Goal: Task Accomplishment & Management: Manage account settings

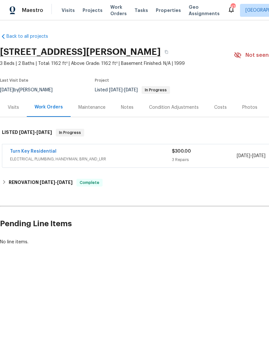
click at [36, 152] on link "Turn Key Residential" at bounding box center [33, 151] width 46 height 5
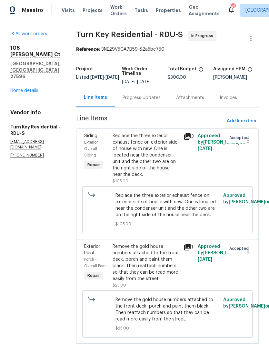
click at [159, 100] on div "Progress Updates" at bounding box center [142, 98] width 38 height 6
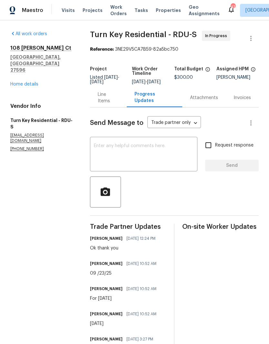
click at [30, 82] on link "Home details" at bounding box center [24, 84] width 28 height 5
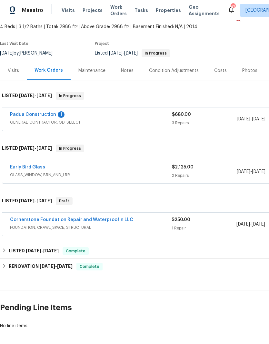
scroll to position [37, 0]
click at [37, 165] on link "Early Bird Glass" at bounding box center [27, 167] width 35 height 5
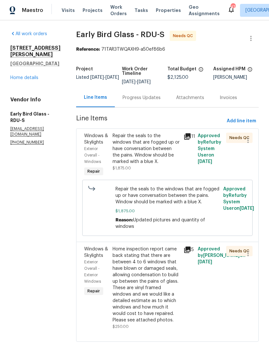
click at [146, 98] on div "Progress Updates" at bounding box center [142, 98] width 38 height 6
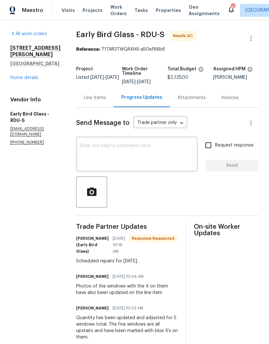
click at [95, 98] on div "Line Items" at bounding box center [95, 98] width 22 height 6
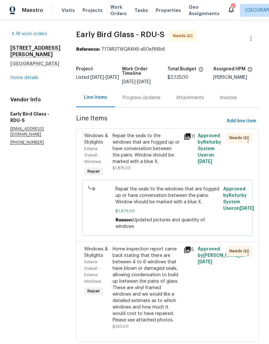
click at [157, 163] on div "Repair the seals to the windows that are fogged up or have conversation between…" at bounding box center [146, 149] width 67 height 32
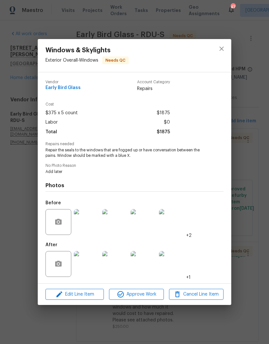
click at [87, 265] on img at bounding box center [87, 264] width 26 height 26
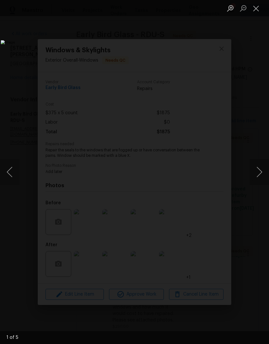
click at [255, 171] on button "Next image" at bounding box center [259, 172] width 19 height 26
click at [258, 176] on button "Next image" at bounding box center [259, 172] width 19 height 26
click at [260, 171] on button "Next image" at bounding box center [259, 172] width 19 height 26
click at [258, 174] on button "Next image" at bounding box center [259, 172] width 19 height 26
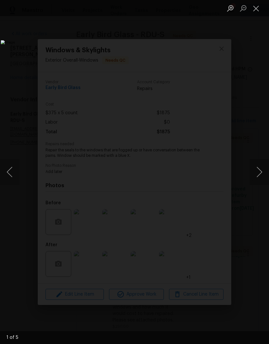
click at [258, 174] on button "Next image" at bounding box center [259, 172] width 19 height 26
click at [259, 173] on button "Next image" at bounding box center [259, 172] width 19 height 26
click at [259, 179] on button "Next image" at bounding box center [259, 172] width 19 height 26
click at [257, 5] on button "Close lightbox" at bounding box center [256, 8] width 13 height 11
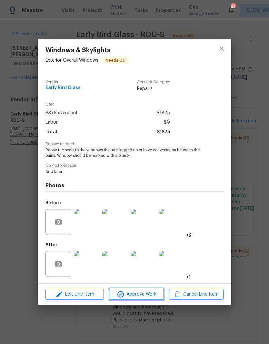
click at [140, 299] on span "Approve Work" at bounding box center [136, 295] width 51 height 8
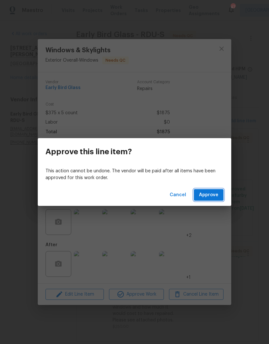
click at [209, 196] on span "Approve" at bounding box center [208, 195] width 19 height 8
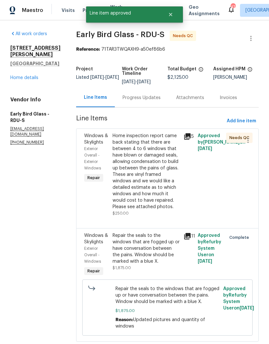
click at [169, 184] on div "Home inspection report came back stating that there are between 4 to 6 windows …" at bounding box center [146, 171] width 67 height 77
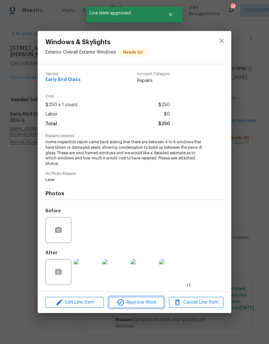
click at [141, 300] on span "Approve Work" at bounding box center [136, 303] width 51 height 8
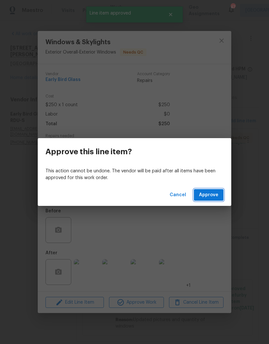
click at [211, 191] on span "Approve" at bounding box center [208, 195] width 19 height 8
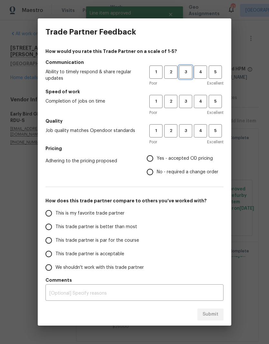
click at [187, 68] on button "3" at bounding box center [185, 72] width 13 height 13
click at [184, 98] on span "3" at bounding box center [186, 101] width 12 height 7
click at [190, 130] on span "3" at bounding box center [186, 130] width 12 height 7
click at [173, 169] on span "No - required a change order" at bounding box center [188, 172] width 62 height 7
click at [157, 169] on input "No - required a change order" at bounding box center [150, 172] width 14 height 14
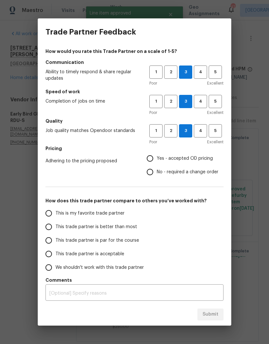
radio input "true"
click at [106, 240] on span "This trade partner is par for the course" at bounding box center [98, 240] width 84 height 7
click at [56, 240] on input "This trade partner is par for the course" at bounding box center [49, 241] width 14 height 14
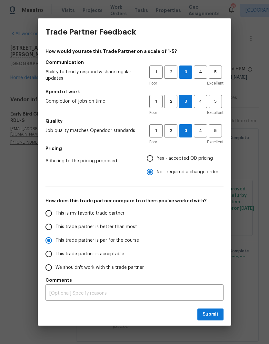
click at [212, 315] on span "Submit" at bounding box center [211, 315] width 16 height 8
radio input "true"
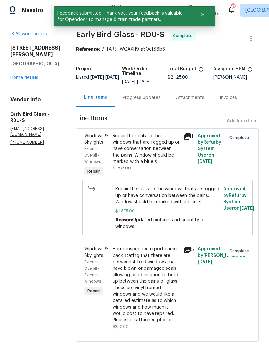
click at [28, 80] on link "Home details" at bounding box center [24, 78] width 28 height 5
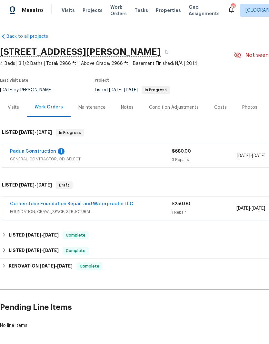
click at [44, 150] on link "Padua Construction" at bounding box center [33, 151] width 46 height 5
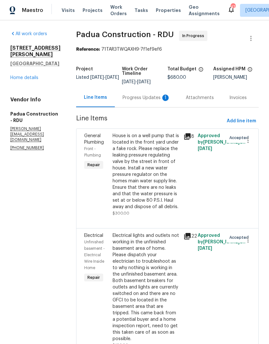
click at [141, 100] on div "Progress Updates 1" at bounding box center [147, 98] width 48 height 6
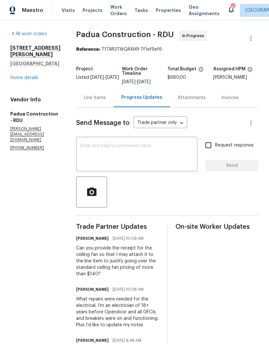
click at [84, 98] on div "Line Items" at bounding box center [95, 98] width 22 height 6
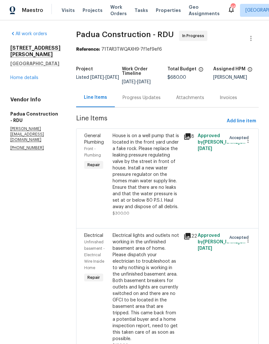
click at [139, 162] on div "House is on a well pump that is located in the front yard under a fake rock. Pl…" at bounding box center [146, 171] width 67 height 77
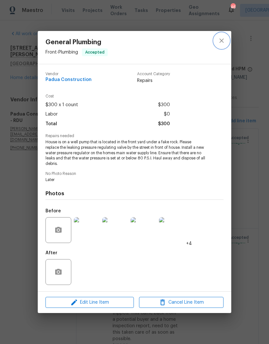
click at [224, 36] on button "close" at bounding box center [221, 40] width 15 height 15
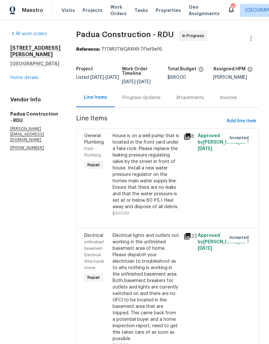
click at [147, 281] on div "Electrical lights and outlets not working in the unfinished basement area of ho…" at bounding box center [146, 287] width 67 height 110
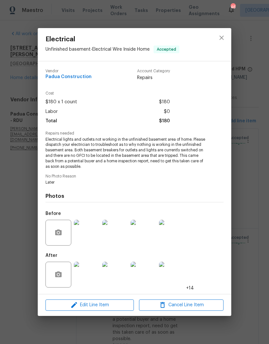
click at [87, 270] on img at bounding box center [87, 275] width 26 height 26
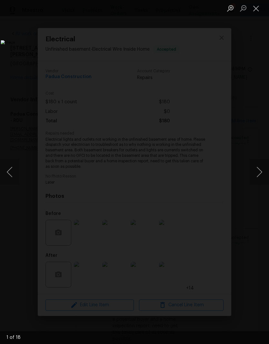
click at [255, 170] on button "Next image" at bounding box center [259, 172] width 19 height 26
click at [261, 170] on button "Next image" at bounding box center [259, 172] width 19 height 26
click at [261, 172] on button "Next image" at bounding box center [259, 172] width 19 height 26
click at [260, 173] on button "Next image" at bounding box center [259, 172] width 19 height 26
click at [261, 175] on button "Next image" at bounding box center [259, 172] width 19 height 26
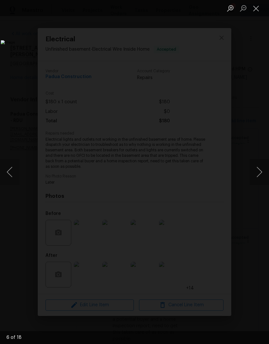
click at [259, 173] on button "Next image" at bounding box center [259, 172] width 19 height 26
click at [260, 8] on button "Close lightbox" at bounding box center [256, 8] width 13 height 11
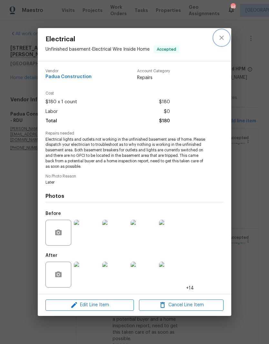
click at [222, 31] on button "close" at bounding box center [221, 37] width 15 height 15
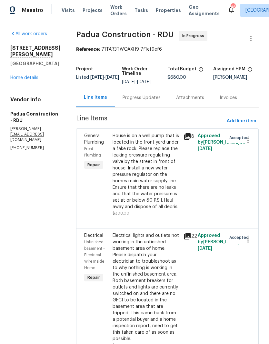
click at [26, 80] on link "Home details" at bounding box center [24, 78] width 28 height 5
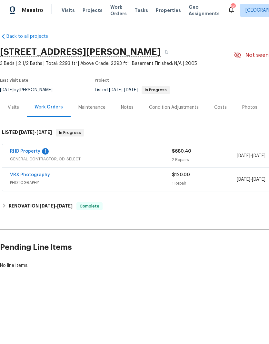
click at [20, 147] on div "RHD Property 1 GENERAL_CONTRACTOR, OD_SELECT $680.40 2 Repairs [DATE] - [DATE] …" at bounding box center [182, 155] width 360 height 23
click at [32, 150] on link "RHD Property" at bounding box center [25, 151] width 30 height 5
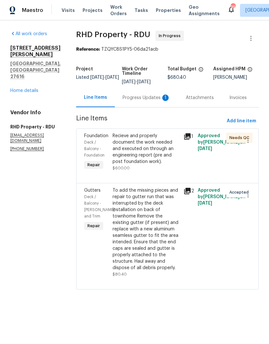
click at [151, 101] on div "Progress Updates 1" at bounding box center [147, 98] width 48 height 6
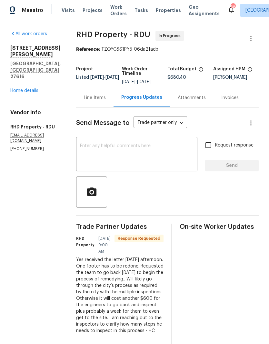
click at [154, 145] on div "x ​" at bounding box center [136, 155] width 121 height 33
click at [31, 88] on link "Home details" at bounding box center [24, 90] width 28 height 5
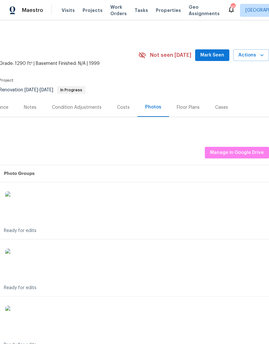
scroll to position [0, 96]
click at [259, 55] on span "Actions" at bounding box center [252, 55] width 26 height 8
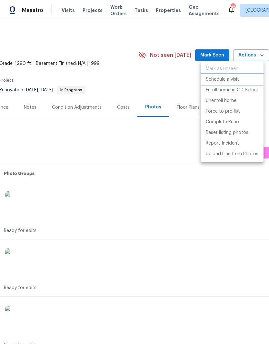
click at [233, 77] on p "Schedule a visit" at bounding box center [222, 79] width 33 height 7
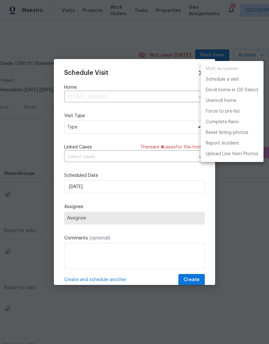
click at [114, 129] on div at bounding box center [134, 172] width 269 height 344
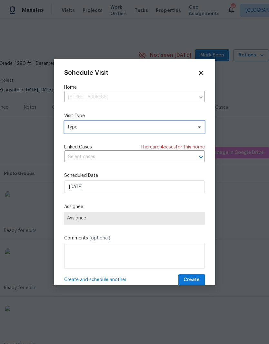
click at [107, 133] on span "Type" at bounding box center [134, 127] width 141 height 13
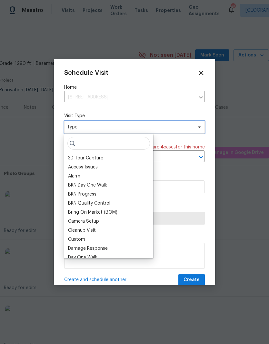
click at [119, 130] on span "Type" at bounding box center [130, 127] width 126 height 6
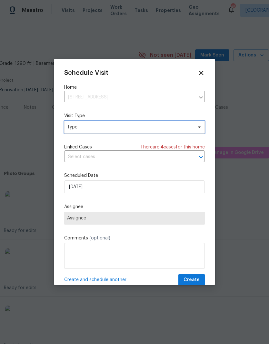
click at [112, 126] on span "Type" at bounding box center [130, 127] width 126 height 6
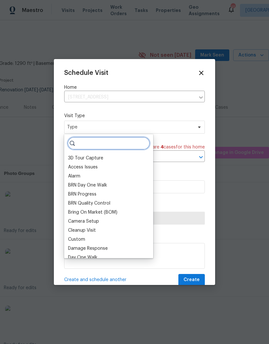
click at [112, 147] on input "search" at bounding box center [108, 143] width 83 height 13
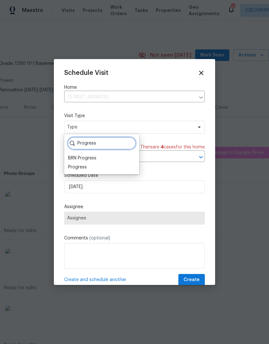
type input "Progress"
click at [86, 165] on div "Progress" at bounding box center [77, 167] width 19 height 6
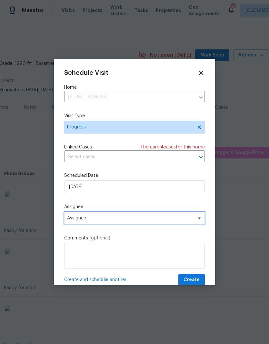
click at [121, 219] on span "Assignee" at bounding box center [130, 218] width 127 height 5
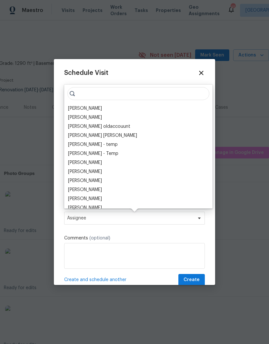
click at [92, 108] on div "[PERSON_NAME]" at bounding box center [85, 108] width 34 height 6
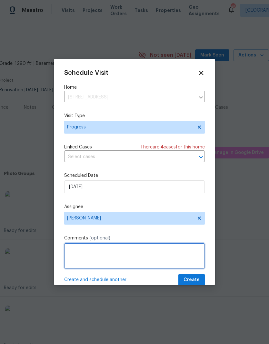
click at [119, 258] on textarea at bounding box center [134, 256] width 141 height 26
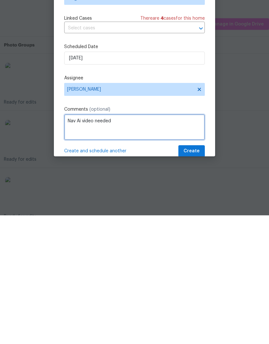
type textarea "Nav Ai video needed"
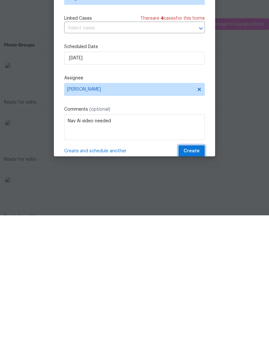
click at [196, 276] on span "Create" at bounding box center [192, 280] width 16 height 8
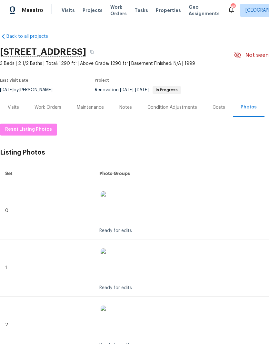
scroll to position [0, 0]
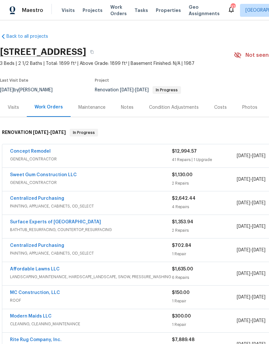
scroll to position [0, 0]
click at [33, 152] on link "Concept Remodel" at bounding box center [30, 151] width 41 height 5
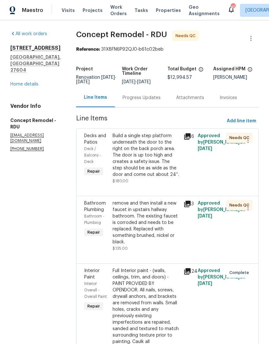
click at [144, 230] on div "remove and then install a new faucet in upstairs hallway bathroom. The existing…" at bounding box center [146, 222] width 67 height 45
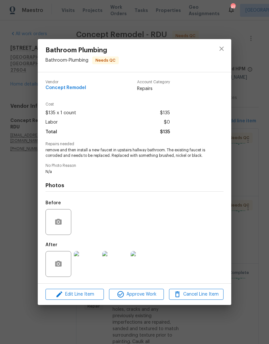
click at [88, 262] on img at bounding box center [87, 264] width 26 height 26
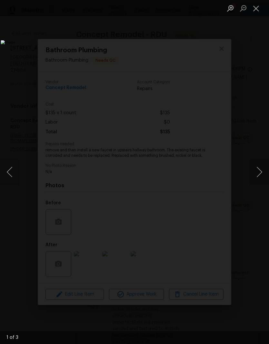
click at [256, 5] on button "Close lightbox" at bounding box center [256, 8] width 13 height 11
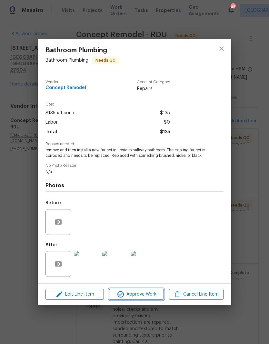
click at [141, 295] on span "Approve Work" at bounding box center [136, 295] width 51 height 8
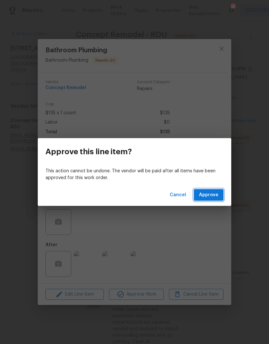
click at [216, 196] on span "Approve" at bounding box center [208, 195] width 19 height 8
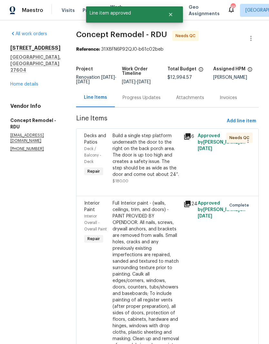
click at [143, 161] on div "Build a single step platform underneath the door to the right on the back porch…" at bounding box center [146, 155] width 67 height 45
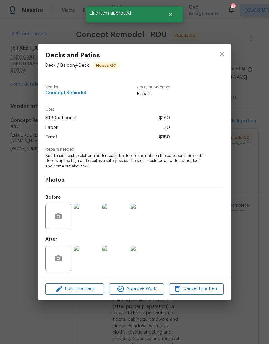
click at [88, 255] on img at bounding box center [87, 259] width 26 height 26
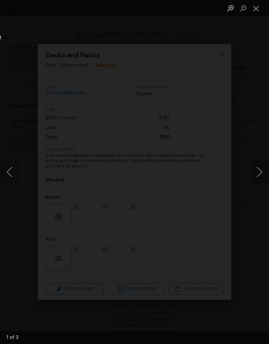
click at [255, 173] on button "Next image" at bounding box center [259, 172] width 19 height 26
click at [256, 175] on button "Next image" at bounding box center [259, 172] width 19 height 26
click at [258, 9] on button "Close lightbox" at bounding box center [256, 8] width 13 height 11
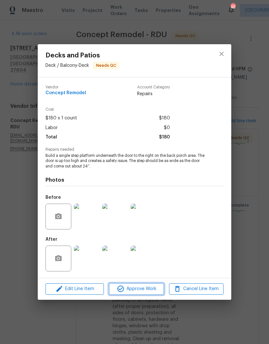
click at [142, 288] on span "Approve Work" at bounding box center [136, 289] width 51 height 8
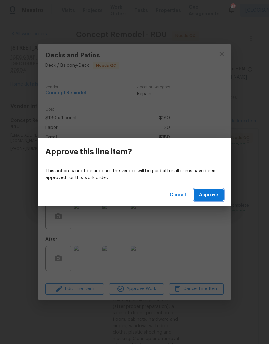
click at [214, 197] on span "Approve" at bounding box center [208, 195] width 19 height 8
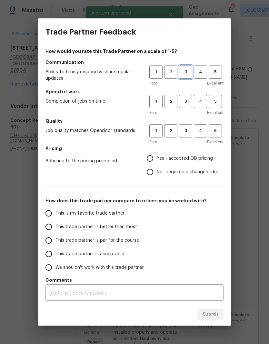
click at [190, 66] on button "3" at bounding box center [185, 72] width 13 height 13
click at [186, 97] on button "3" at bounding box center [185, 101] width 13 height 13
click at [187, 125] on button "3" at bounding box center [185, 130] width 13 height 13
click at [175, 156] on span "Yes - accepted OD pricing" at bounding box center [185, 158] width 56 height 7
click at [157, 156] on input "Yes - accepted OD pricing" at bounding box center [150, 159] width 14 height 14
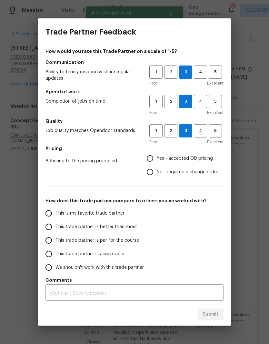
radio input "true"
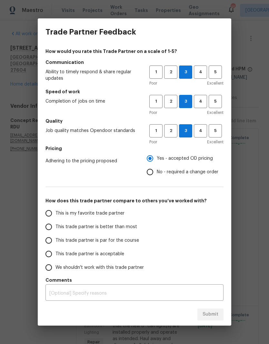
click at [122, 243] on span "This trade partner is par for the course" at bounding box center [98, 240] width 84 height 7
click at [56, 243] on input "This trade partner is par for the course" at bounding box center [49, 241] width 14 height 14
click at [233, 213] on div "Trade Partner Feedback How would you rate this Trade Partner on a scale of 1-5?…" at bounding box center [134, 172] width 269 height 344
click at [205, 315] on span "Submit" at bounding box center [211, 315] width 16 height 8
radio input "true"
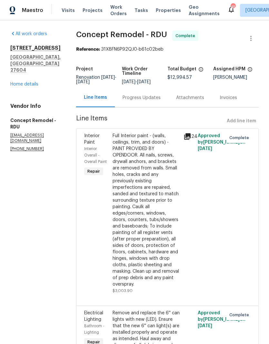
radio input "false"
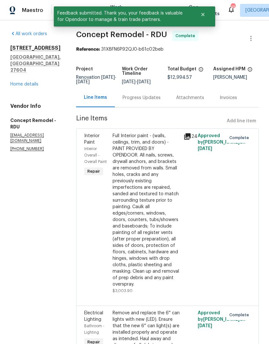
click at [32, 87] on link "Home details" at bounding box center [24, 84] width 28 height 5
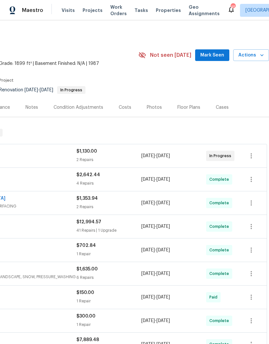
scroll to position [0, 96]
click at [259, 54] on span "Actions" at bounding box center [252, 55] width 26 height 8
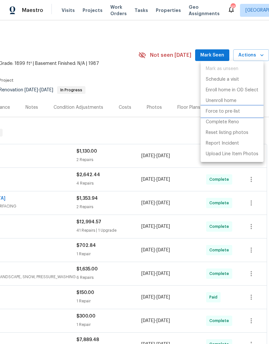
click at [235, 110] on p "Force to pre-list" at bounding box center [223, 111] width 34 height 7
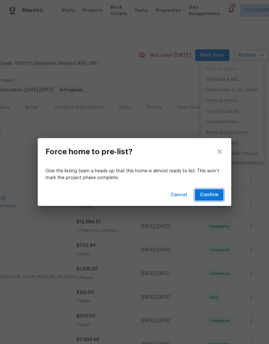
click at [210, 195] on span "Confirm" at bounding box center [209, 195] width 18 height 8
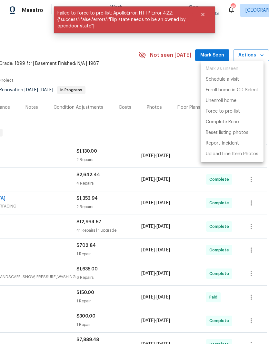
click at [180, 142] on div at bounding box center [134, 172] width 269 height 344
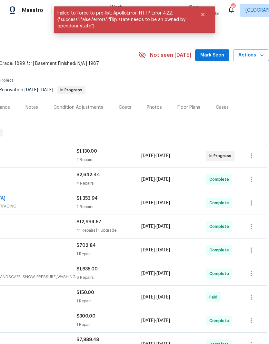
click at [187, 87] on section "6009 River Landings Dr, Raleigh, NC 27604 3 Beds | 2 1/2 Baths | Total: 1899 ft…" at bounding box center [86, 71] width 365 height 54
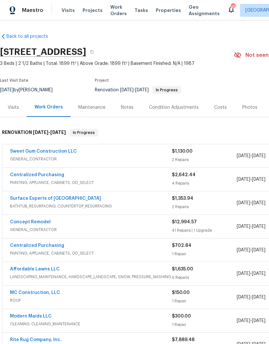
scroll to position [0, 0]
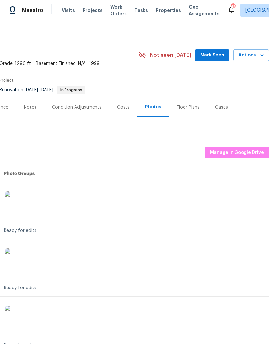
scroll to position [0, 96]
click at [252, 57] on span "Actions" at bounding box center [252, 55] width 26 height 8
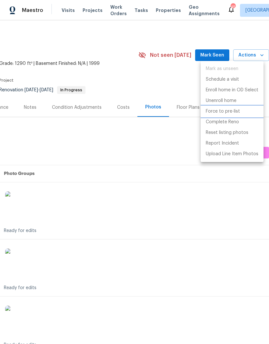
click at [238, 111] on p "Force to pre-list" at bounding box center [223, 111] width 34 height 7
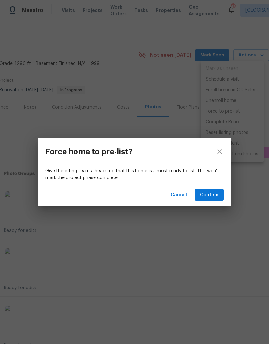
click at [212, 195] on span "Confirm" at bounding box center [209, 195] width 18 height 8
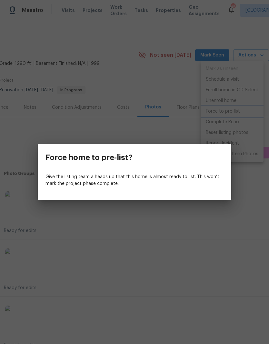
click at [203, 223] on div "Force home to pre-list? Give the listing team a heads up that this home is almo…" at bounding box center [134, 172] width 269 height 344
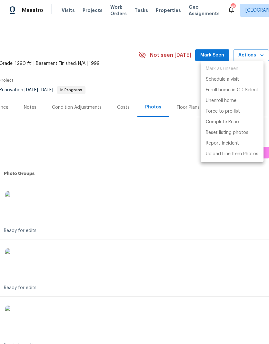
click at [138, 153] on div at bounding box center [134, 172] width 269 height 344
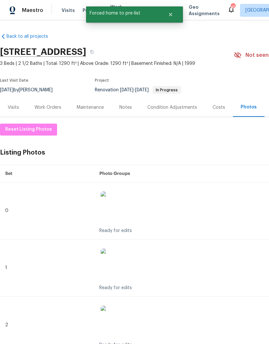
scroll to position [0, 0]
click at [49, 108] on div "Work Orders" at bounding box center [48, 107] width 27 height 6
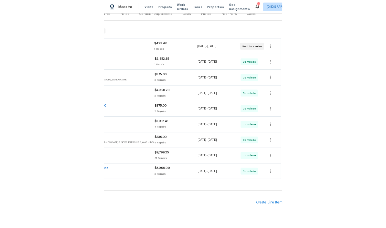
scroll to position [86, 96]
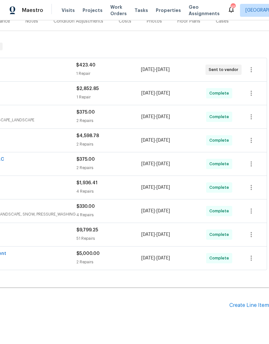
click at [247, 304] on div "Create Line Item" at bounding box center [250, 306] width 40 height 6
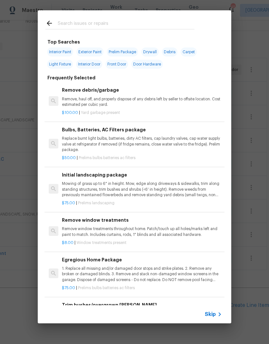
scroll to position [86, 0]
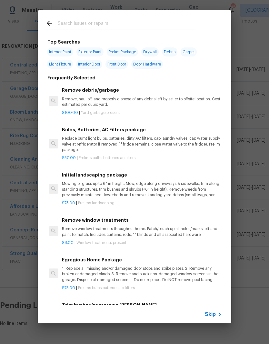
click at [113, 21] on input "text" at bounding box center [126, 24] width 137 height 10
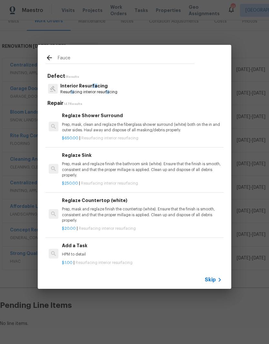
type input "Faucet"
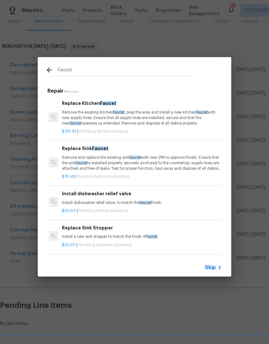
click at [126, 117] on p "Remove the existing kitchen faucet , prep the area and install a new kitchen fa…" at bounding box center [142, 118] width 160 height 16
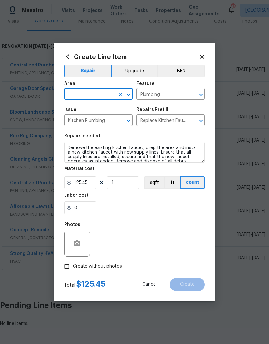
click at [110, 92] on input "text" at bounding box center [89, 95] width 50 height 10
click at [95, 107] on li "Kitchen" at bounding box center [98, 109] width 68 height 11
type input "Kitchen"
click at [71, 148] on textarea "Remove the existing kitchen faucet, prep the area and install a new kitchen fau…" at bounding box center [134, 152] width 141 height 21
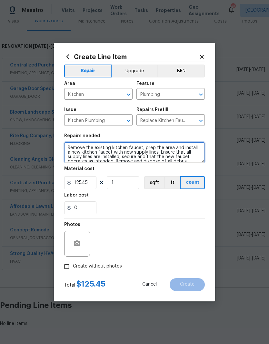
click at [75, 145] on textarea "Remove the existing kitchen faucet, prep the area and install a new kitchen fau…" at bounding box center [134, 152] width 141 height 21
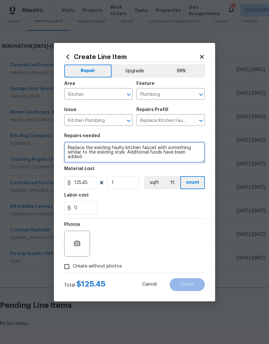
type textarea "Replace the existing faulty kitchen faucet with something similar to the existi…"
click at [183, 199] on div "Labor cost" at bounding box center [134, 197] width 141 height 8
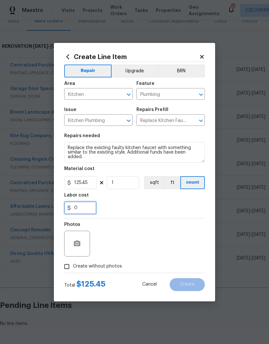
click at [82, 207] on input "0" at bounding box center [80, 207] width 32 height 13
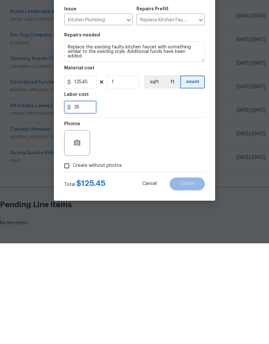
type input "35"
click at [158, 201] on div "35" at bounding box center [134, 207] width 141 height 13
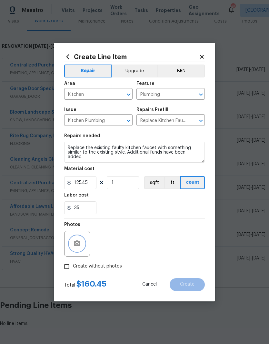
click at [81, 243] on button "button" at bounding box center [76, 243] width 15 height 15
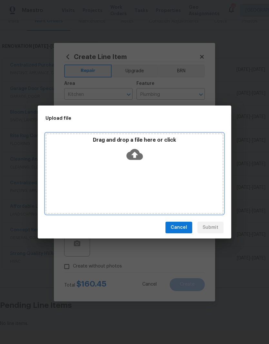
click at [161, 163] on div "Drag and drop a file here or click" at bounding box center [134, 151] width 176 height 28
click at [151, 153] on div "Drag and drop a file here or click" at bounding box center [134, 151] width 176 height 28
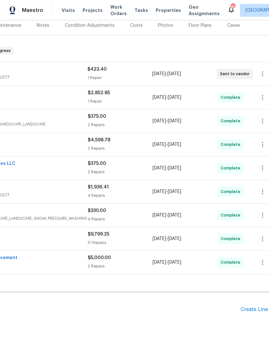
scroll to position [84, 83]
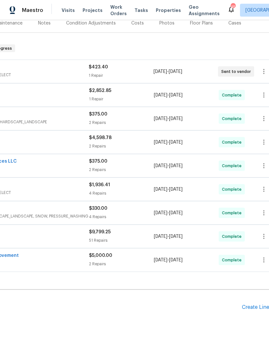
click at [251, 304] on div "Create Line Item" at bounding box center [262, 307] width 40 height 6
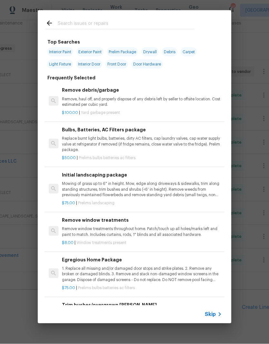
scroll to position [7, 0]
click at [117, 24] on input "text" at bounding box center [126, 24] width 137 height 10
type input "Kitchen"
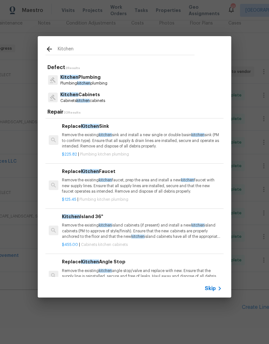
scroll to position [84, 0]
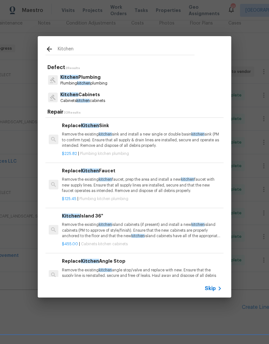
click at [120, 191] on p "Remove the existing kitchen faucet, prep the area and install a new kitchen fau…" at bounding box center [142, 185] width 160 height 16
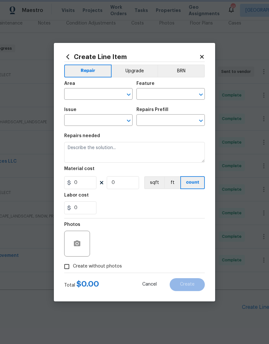
type input "Plumbing"
type input "Kitchen Plumbing"
type textarea "Remove the existing kitchen faucet, prep the area and install a new kitchen fau…"
type input "1"
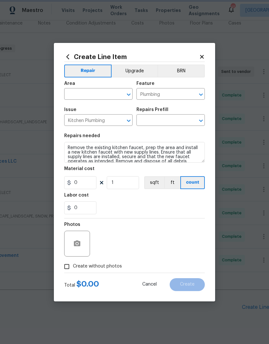
type input "Replace Kitchen Faucet $125.45"
type input "125.45"
click at [125, 187] on input "1" at bounding box center [123, 182] width 32 height 13
click at [92, 205] on input "0" at bounding box center [80, 207] width 32 height 13
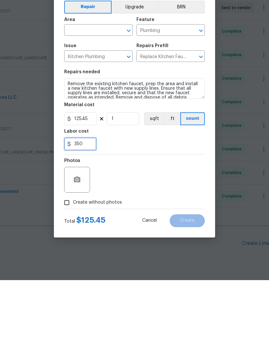
click at [78, 201] on input "350" at bounding box center [80, 207] width 32 height 13
type input "35"
click at [136, 193] on div "Labor cost" at bounding box center [134, 197] width 141 height 8
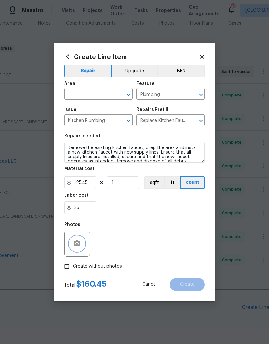
click at [78, 244] on circle "button" at bounding box center [77, 243] width 2 height 2
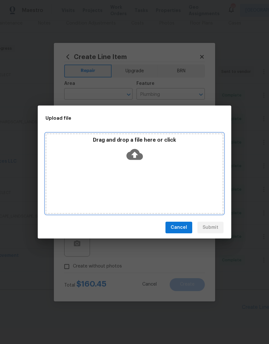
click at [174, 166] on div "Drag and drop a file here or click" at bounding box center [135, 173] width 178 height 81
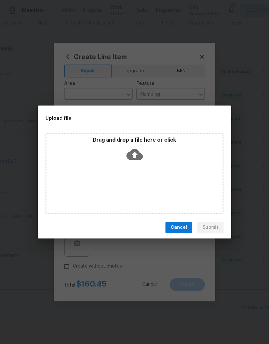
click at [175, 228] on span "Cancel" at bounding box center [179, 228] width 16 height 8
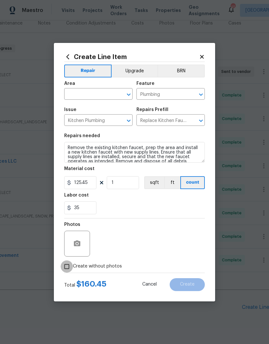
click at [66, 269] on input "Create without photos" at bounding box center [67, 267] width 12 height 12
checkbox input "true"
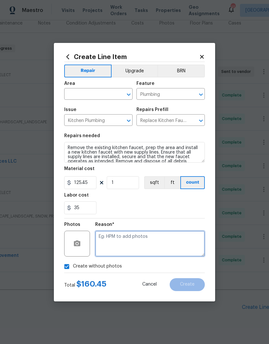
click at [122, 240] on textarea at bounding box center [150, 244] width 110 height 26
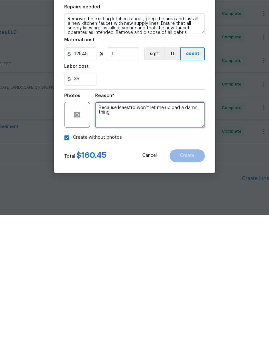
type textarea "Because Maestro won’t let me upload a damn thing"
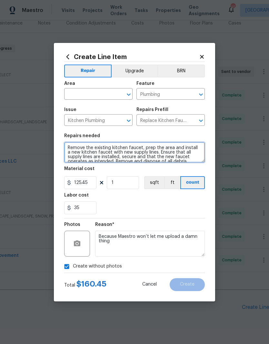
click at [72, 144] on textarea "Remove the existing kitchen faucet, prep the area and install a new kitchen fau…" at bounding box center [134, 152] width 141 height 21
click at [78, 148] on textarea "Remove the existing kitchen faucet, prep the area and install a new kitchen fau…" at bounding box center [134, 152] width 141 height 21
type textarea "Place the kitchen faucet which is leaking and faulty with a like faucet. Additi…"
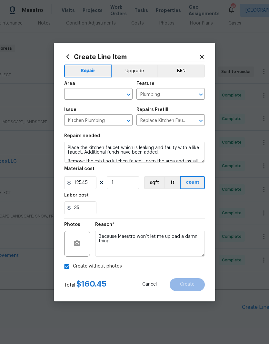
click at [87, 93] on input "text" at bounding box center [89, 95] width 50 height 10
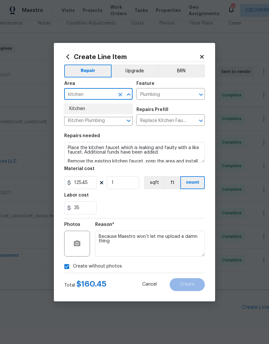
click at [98, 110] on li "Kitchen" at bounding box center [98, 109] width 68 height 11
type input "Kitchen"
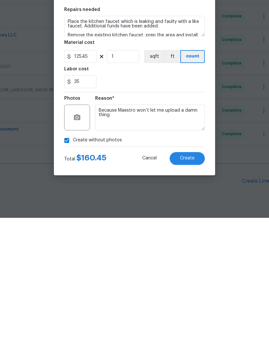
scroll to position [26, 0]
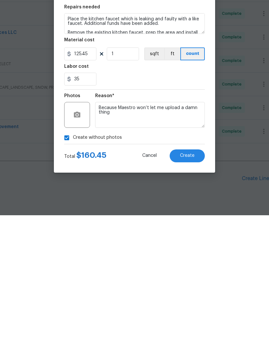
click at [191, 278] on button "Create" at bounding box center [187, 284] width 35 height 13
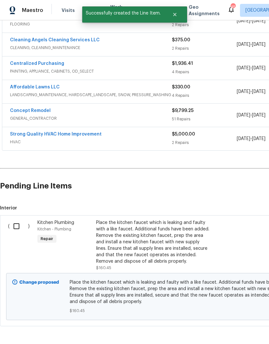
scroll to position [205, 0]
click at [18, 220] on input "checkbox" at bounding box center [19, 227] width 18 height 14
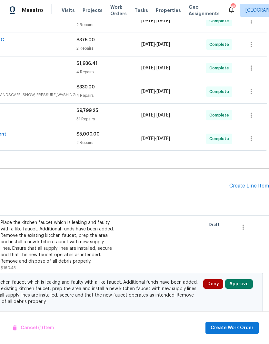
click at [241, 279] on button "Approve" at bounding box center [239, 284] width 28 height 10
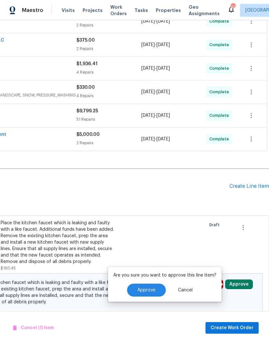
click at [151, 284] on button "Approve" at bounding box center [146, 290] width 39 height 13
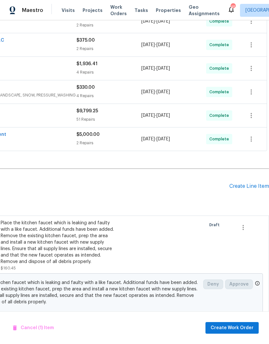
checkbox input "false"
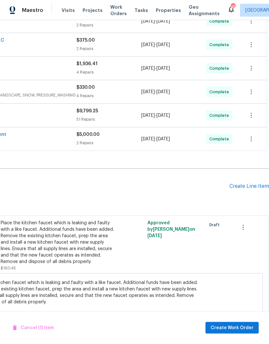
scroll to position [0, 0]
click at [249, 189] on div "Create Line Item" at bounding box center [250, 186] width 40 height 6
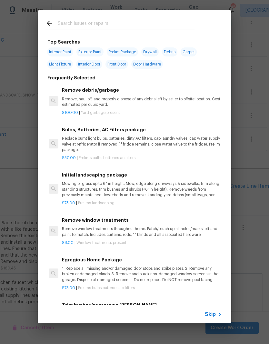
click at [93, 20] on input "text" at bounding box center [126, 24] width 137 height 10
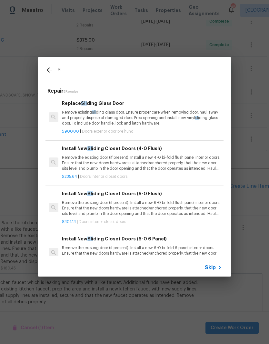
type input "S"
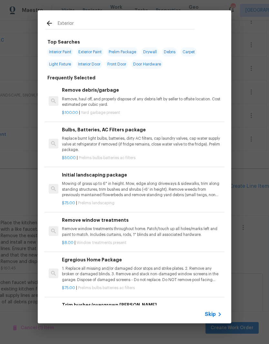
type input "Exterior d"
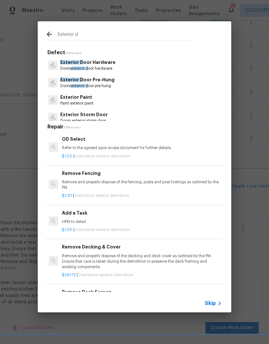
click at [105, 63] on p "Exterior D oor Hardware" at bounding box center [87, 62] width 55 height 7
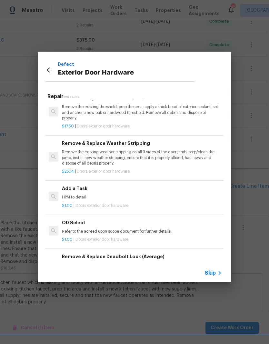
scroll to position [186, 0]
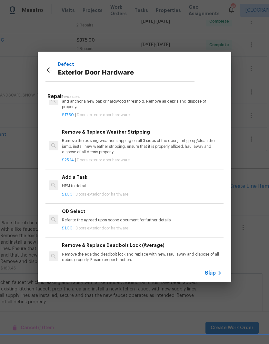
click at [138, 185] on p "HPM to detail" at bounding box center [142, 185] width 160 height 5
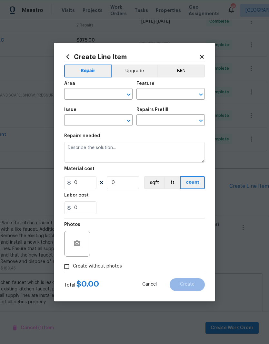
type input "Interior Door"
type input "Exterior Door Hardware"
type input "Add a Task $1.00"
type textarea "HPM to detail"
type input "1"
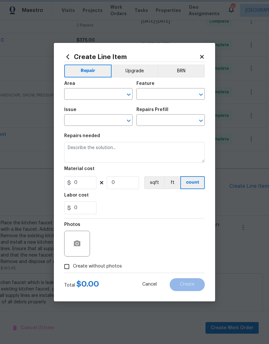
type input "1"
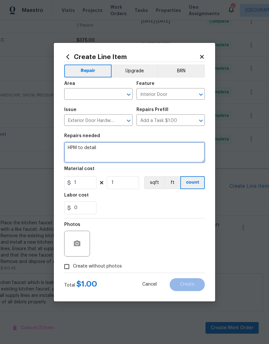
click at [105, 148] on textarea "HPM to detail" at bounding box center [134, 152] width 141 height 21
type textarea "H"
type textarea "Install a security bar on the slider door so that it can be properly secured fo…"
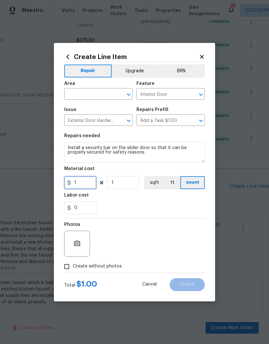
click at [81, 183] on input "1" at bounding box center [80, 182] width 32 height 13
type input "45"
click at [129, 201] on div "Labor cost" at bounding box center [134, 197] width 141 height 8
click at [81, 243] on button "button" at bounding box center [76, 243] width 15 height 15
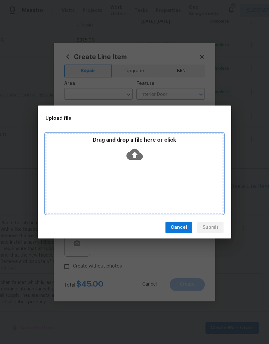
click at [137, 166] on div "Drag and drop a file here or click" at bounding box center [135, 173] width 178 height 81
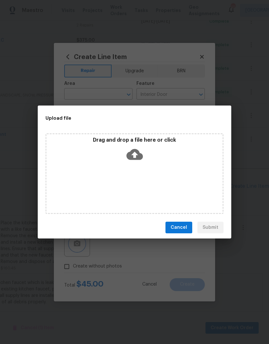
click at [65, 268] on div "Upload file Drag and drop a file here or click Cancel Submit" at bounding box center [134, 172] width 269 height 344
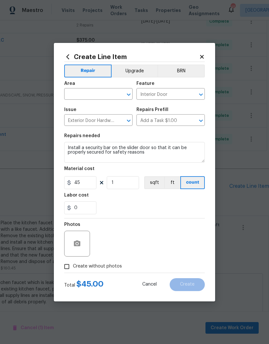
click at [63, 269] on input "Create without photos" at bounding box center [67, 267] width 12 height 12
checkbox input "true"
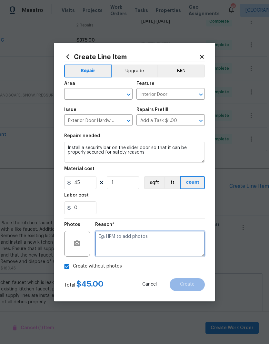
click at [119, 243] on textarea at bounding box center [150, 244] width 110 height 26
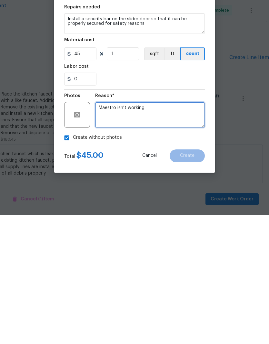
type textarea "Maestro isn’t working"
click at [191, 201] on div "0" at bounding box center [134, 207] width 141 height 13
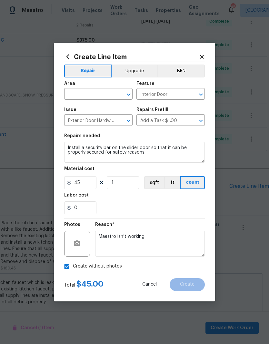
click at [188, 209] on div "0" at bounding box center [134, 207] width 141 height 13
click at [92, 94] on input "text" at bounding box center [89, 95] width 50 height 10
click at [90, 130] on li "Kitchen" at bounding box center [98, 135] width 68 height 11
type input "Kitchen"
click at [188, 203] on div "0" at bounding box center [134, 207] width 141 height 13
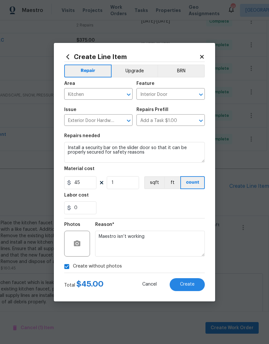
click at [186, 286] on span "Create" at bounding box center [187, 284] width 15 height 5
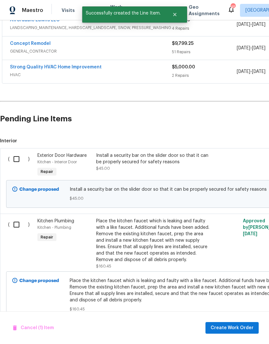
scroll to position [271, 0]
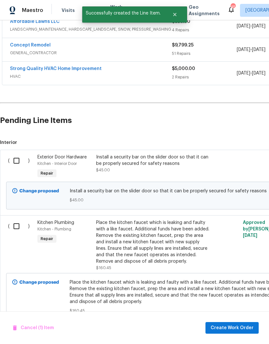
click at [17, 220] on input "checkbox" at bounding box center [19, 227] width 18 height 14
checkbox input "true"
click at [17, 154] on input "checkbox" at bounding box center [19, 161] width 18 height 14
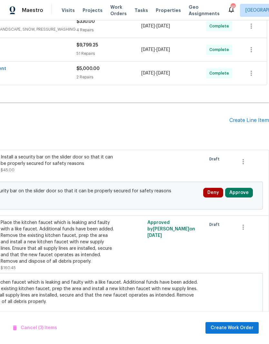
scroll to position [271, 96]
click at [240, 188] on button "Approve" at bounding box center [239, 193] width 28 height 10
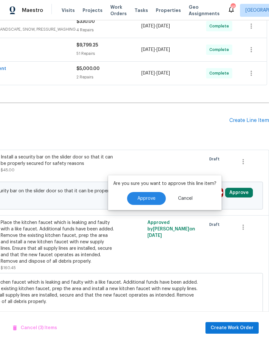
click at [147, 196] on span "Approve" at bounding box center [147, 198] width 18 height 5
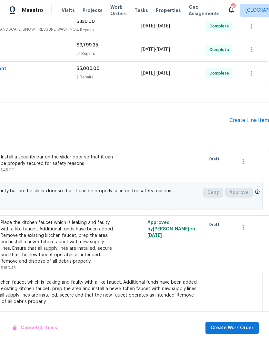
checkbox input "false"
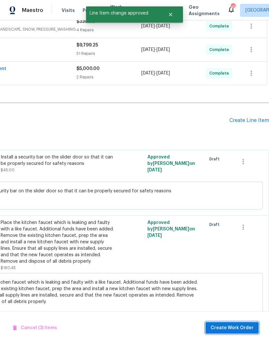
click at [244, 328] on span "Create Work Order" at bounding box center [232, 328] width 43 height 8
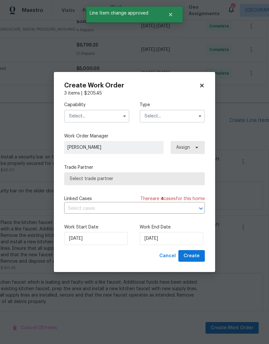
click at [102, 118] on input "text" at bounding box center [96, 116] width 65 height 13
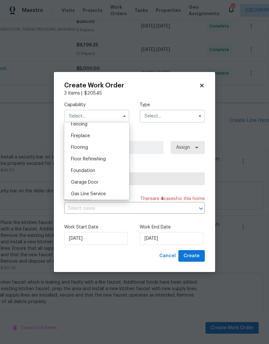
scroll to position [261, 0]
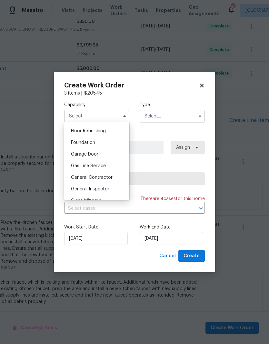
click at [104, 178] on span "General Contractor" at bounding box center [92, 177] width 42 height 5
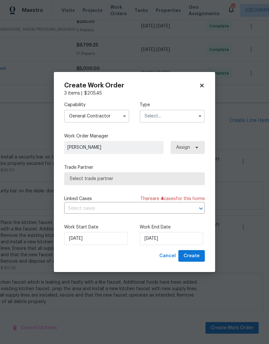
type input "General Contractor"
click at [169, 239] on input "9/23/2025" at bounding box center [172, 238] width 64 height 13
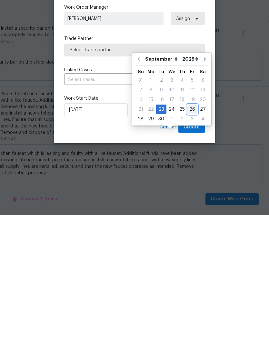
click at [189, 234] on div "26" at bounding box center [192, 238] width 10 height 9
type input "[DATE]"
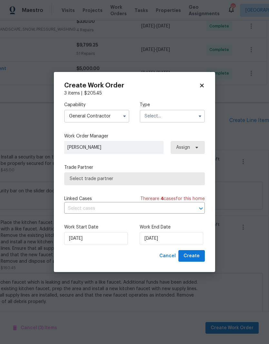
click at [186, 120] on input "text" at bounding box center [172, 116] width 65 height 13
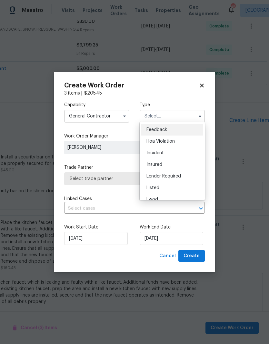
scroll to position [14, 0]
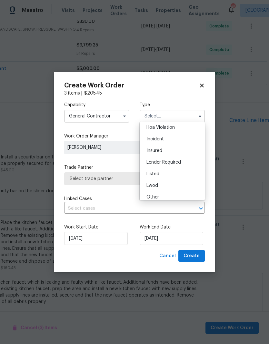
click at [169, 174] on div "Listed" at bounding box center [172, 174] width 62 height 12
type input "Listed"
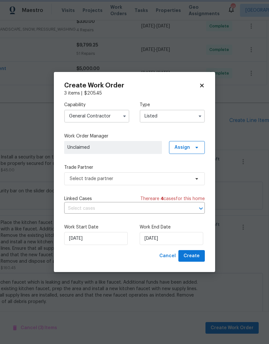
scroll to position [0, 0]
click at [191, 148] on span "Assign" at bounding box center [187, 147] width 36 height 13
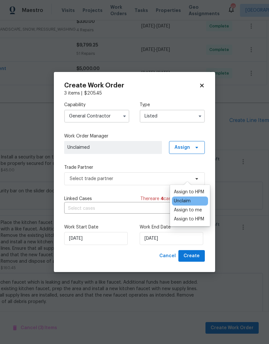
click at [196, 189] on div "Assign to HPM" at bounding box center [189, 192] width 30 height 6
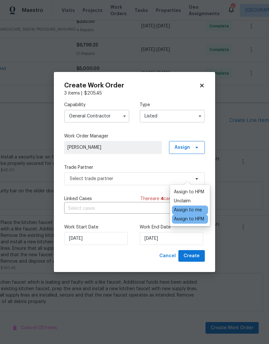
click at [146, 162] on div "Capability General Contractor Type Listed Work Order Manager Joseph White Assig…" at bounding box center [134, 174] width 141 height 154
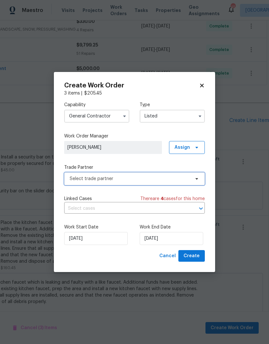
click at [189, 179] on span "Select trade partner" at bounding box center [130, 179] width 120 height 6
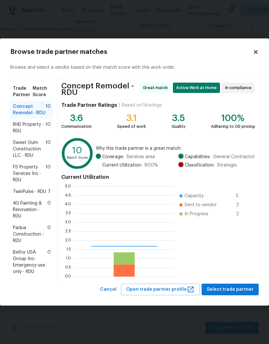
scroll to position [90, 100]
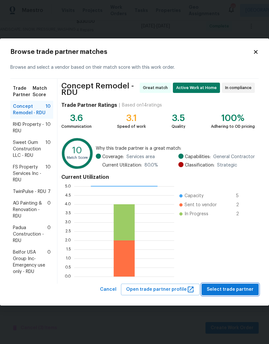
click at [246, 291] on span "Select trade partner" at bounding box center [230, 290] width 47 height 8
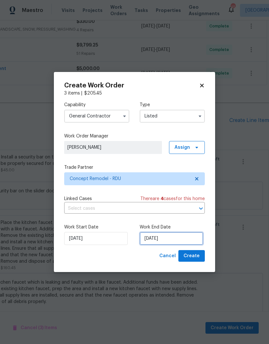
click at [188, 238] on input "[DATE]" at bounding box center [172, 238] width 64 height 13
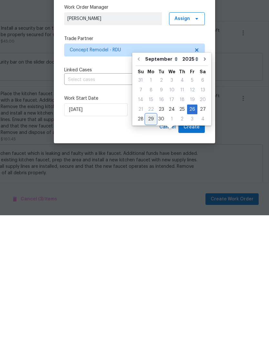
click at [149, 243] on div "29" at bounding box center [151, 247] width 10 height 9
type input "9/29/2025"
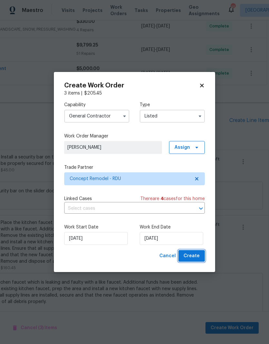
click at [196, 257] on span "Create" at bounding box center [192, 256] width 16 height 8
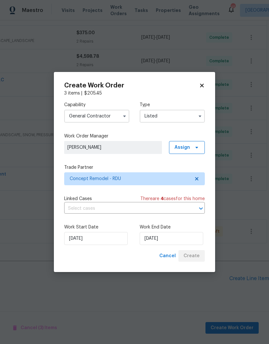
scroll to position [139, 96]
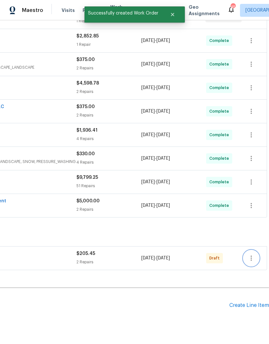
click at [248, 254] on icon "button" at bounding box center [252, 258] width 8 height 8
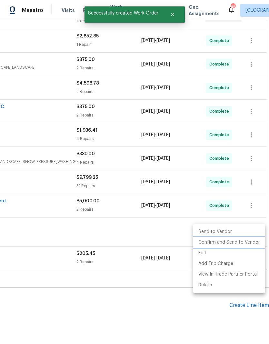
click at [230, 245] on li "Confirm and Send to Vendor" at bounding box center [229, 242] width 72 height 11
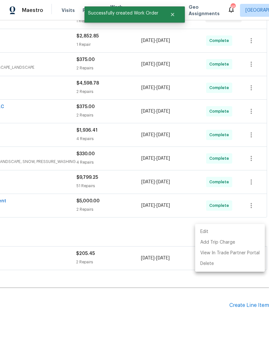
click at [164, 259] on div at bounding box center [134, 172] width 269 height 344
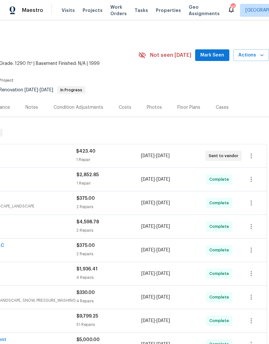
scroll to position [0, 96]
